Goal: Navigation & Orientation: Find specific page/section

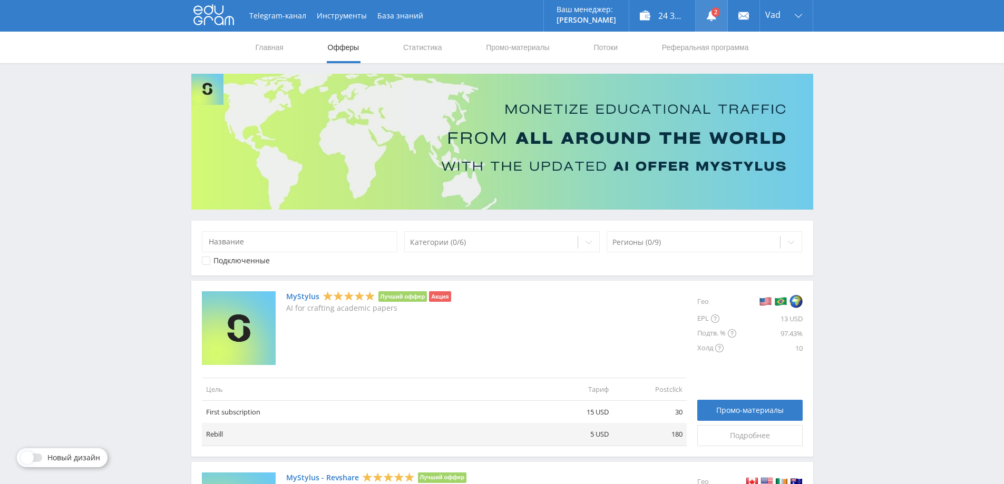
click at [712, 16] on use at bounding box center [710, 16] width 9 height 11
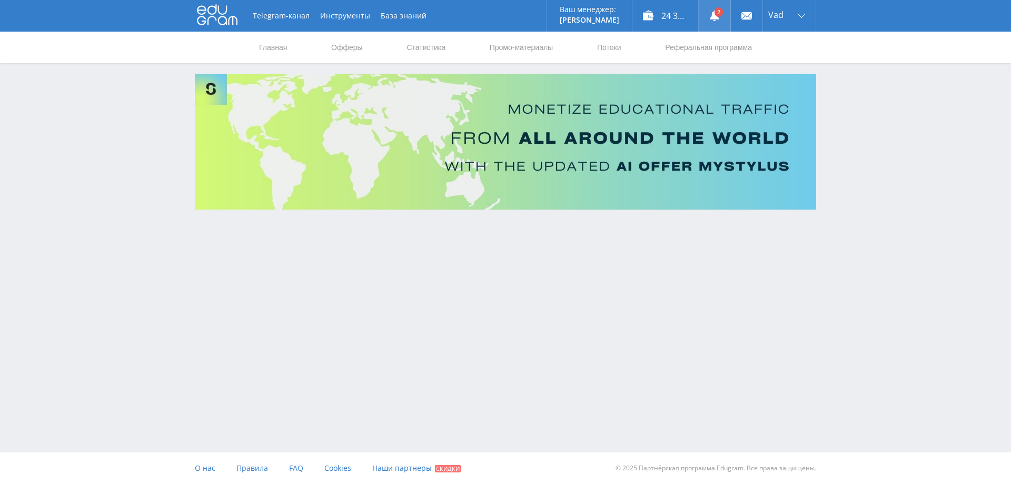
click at [711, 18] on use at bounding box center [714, 16] width 9 height 11
